Goal: Find specific page/section: Find specific page/section

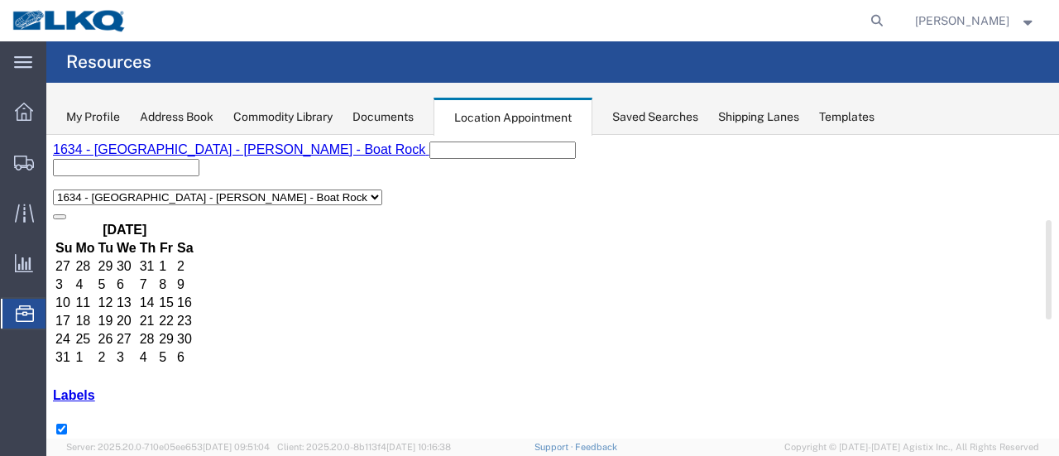
scroll to position [414, 0]
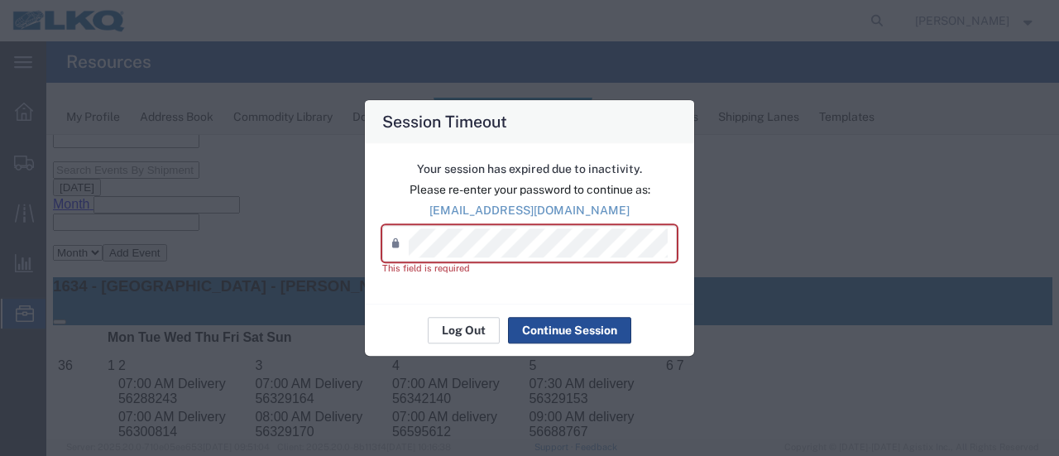
click at [479, 320] on button "Log Out" at bounding box center [464, 330] width 72 height 26
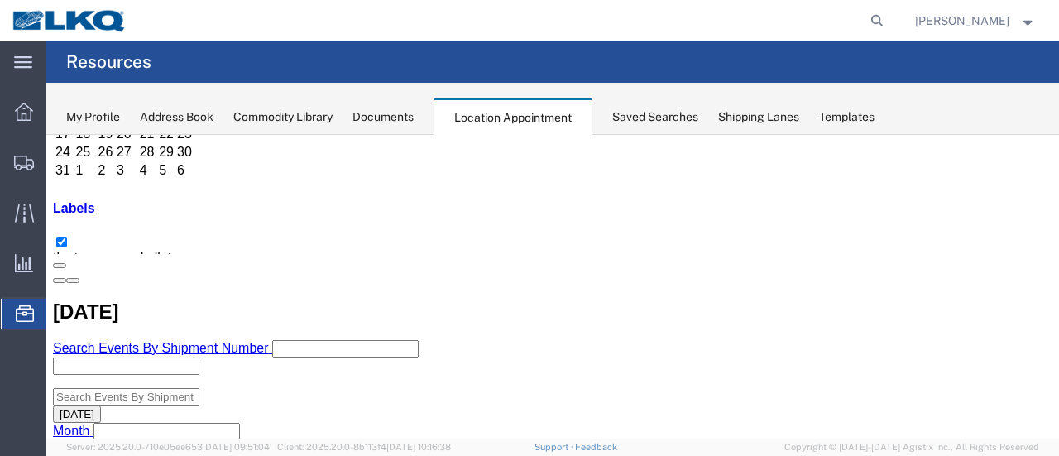
scroll to position [248, 0]
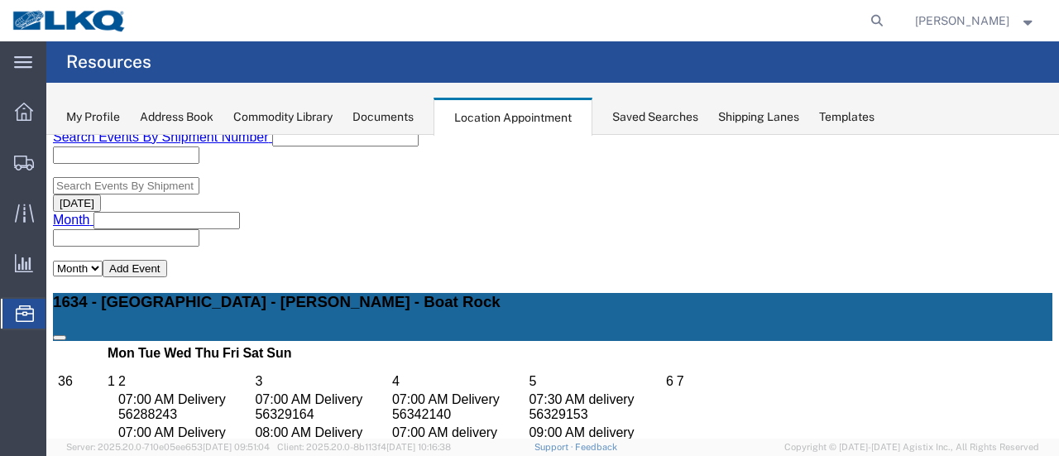
scroll to position [414, 0]
